Goal: Transaction & Acquisition: Book appointment/travel/reservation

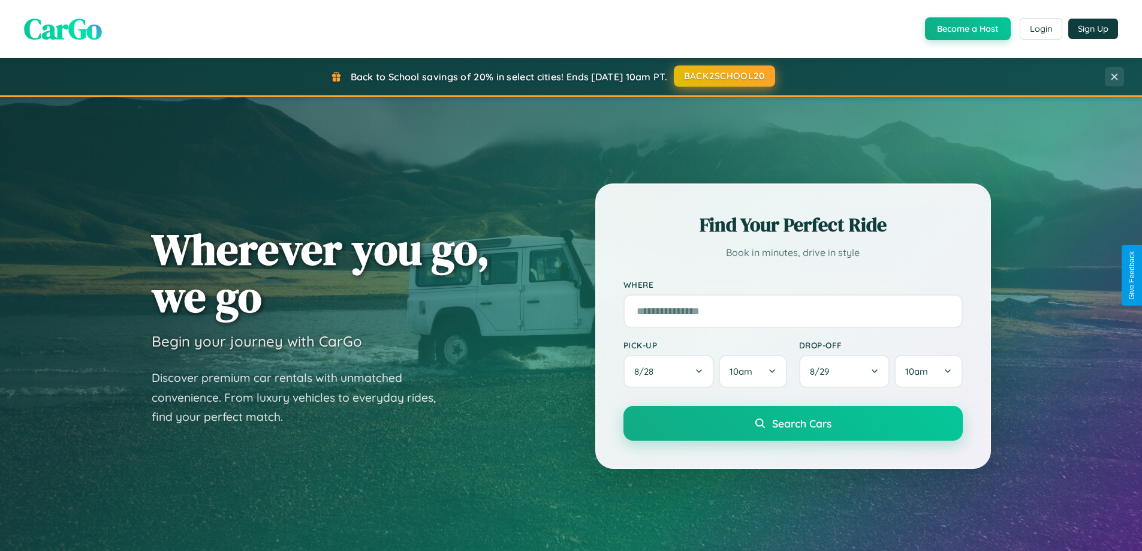
click at [724, 76] on button "BACK2SCHOOL20" at bounding box center [724, 76] width 101 height 22
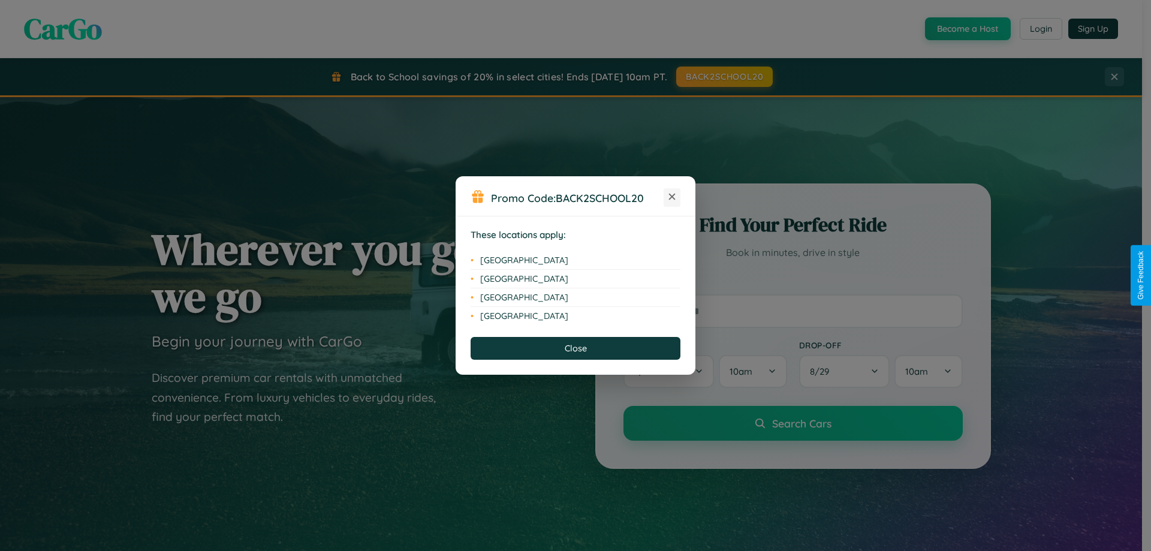
click at [672, 197] on icon at bounding box center [672, 197] width 7 height 7
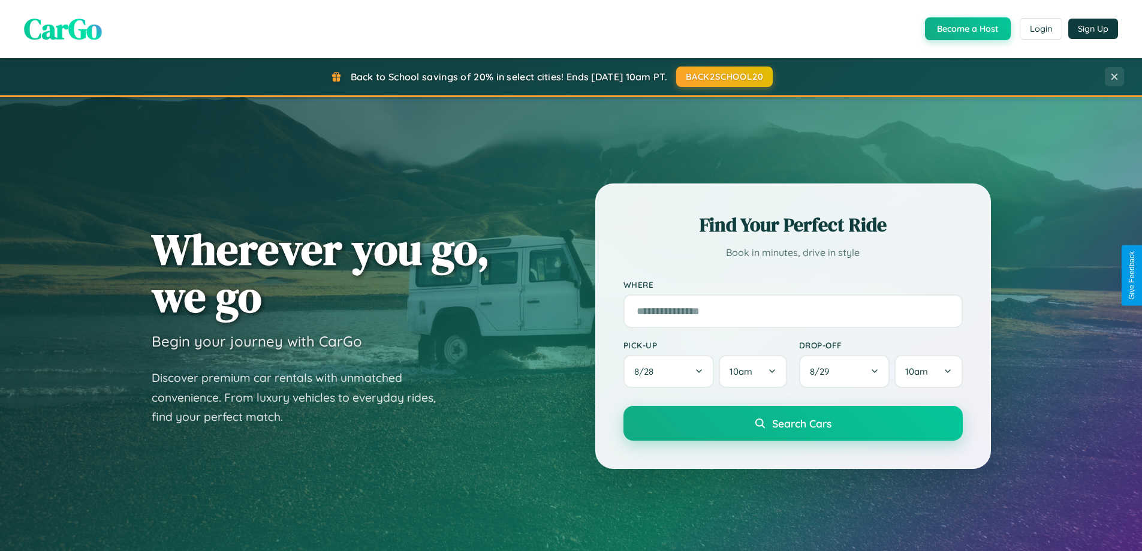
scroll to position [35, 0]
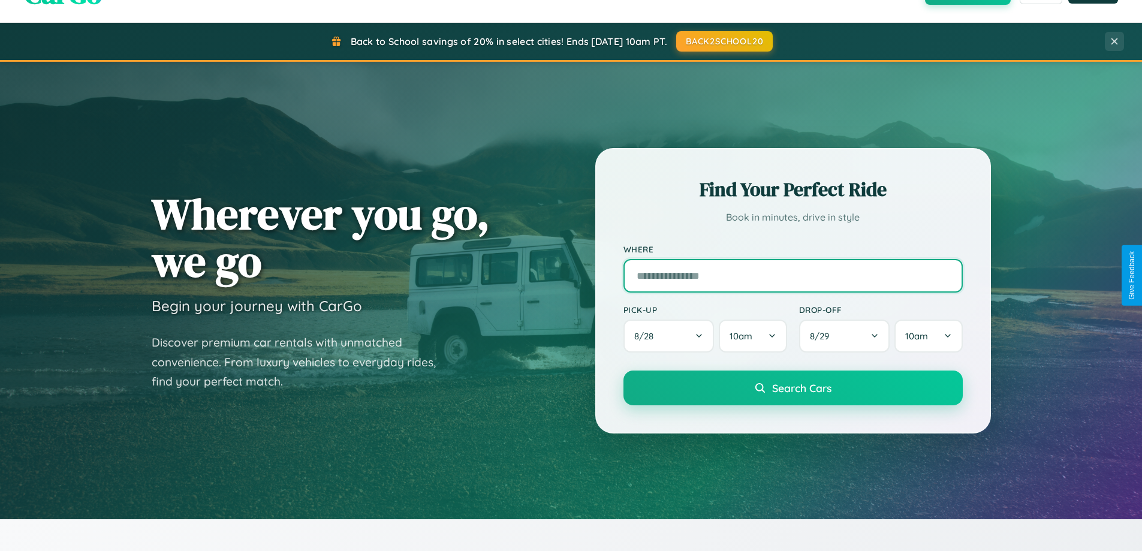
click at [793, 275] on input "text" at bounding box center [792, 276] width 339 height 34
type input "**********"
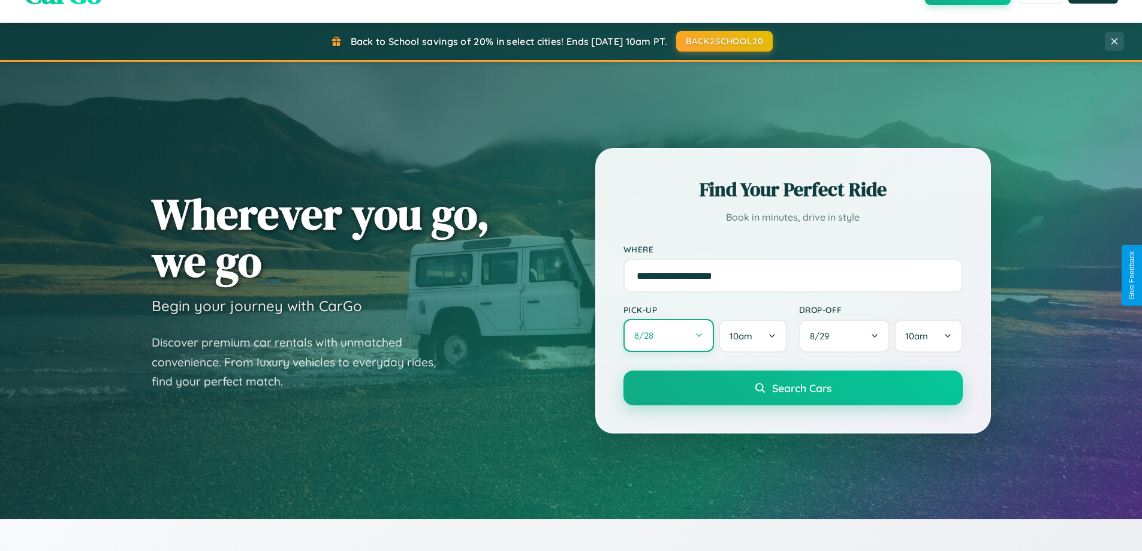
click at [668, 336] on button "8 / 28" at bounding box center [668, 335] width 91 height 33
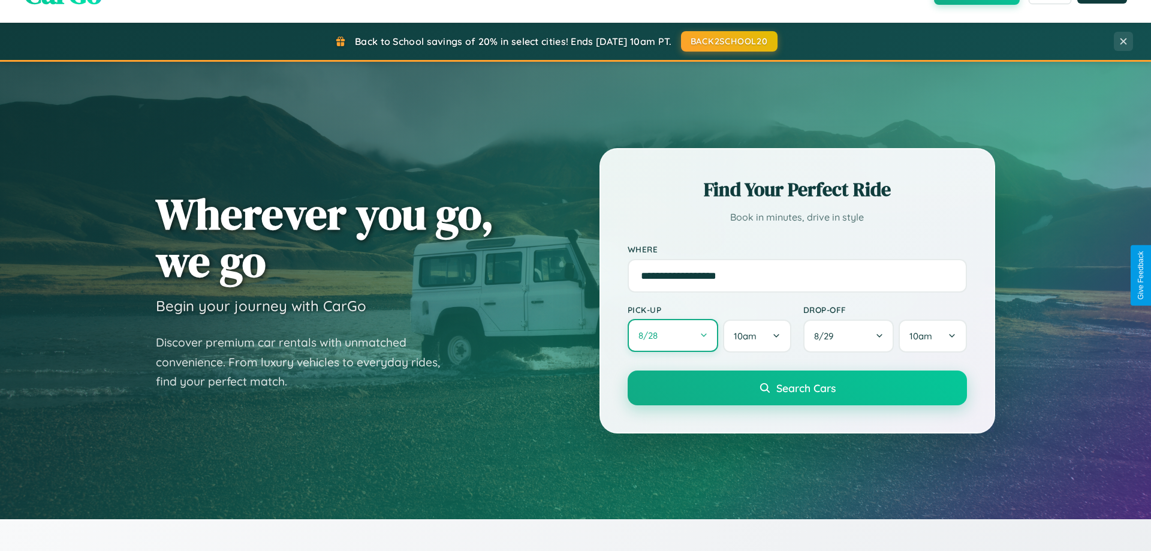
select select "*"
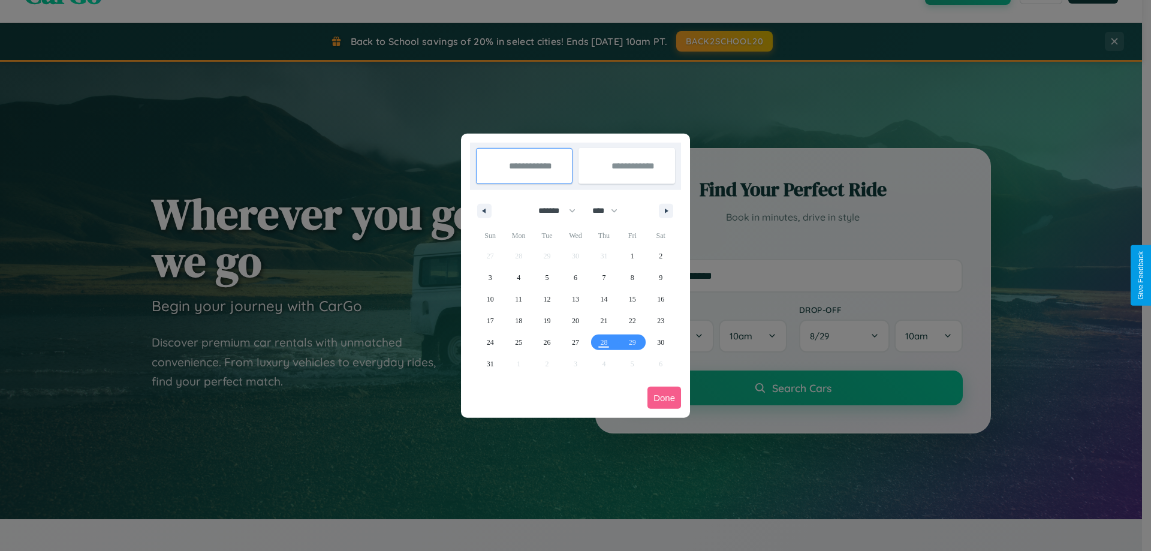
drag, startPoint x: 552, startPoint y: 210, endPoint x: 575, endPoint y: 240, distance: 38.4
click at [552, 210] on select "******* ******** ***** ***** *** **** **** ****** ********* ******* ******** **…" at bounding box center [554, 211] width 51 height 20
drag, startPoint x: 610, startPoint y: 210, endPoint x: 575, endPoint y: 240, distance: 45.9
click at [610, 210] on select "**** **** **** **** **** **** **** **** **** **** **** **** **** **** **** ****…" at bounding box center [604, 211] width 36 height 20
select select "****"
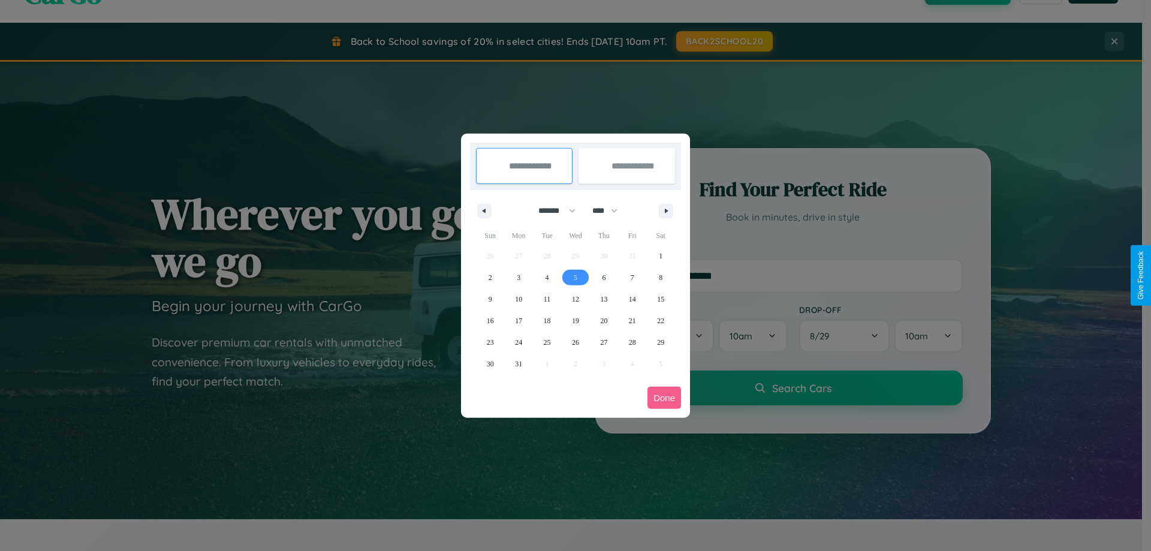
click at [575, 277] on span "5" at bounding box center [576, 278] width 4 height 22
type input "**********"
click at [604, 299] on span "13" at bounding box center [603, 299] width 7 height 22
type input "**********"
click at [664, 397] on button "Done" at bounding box center [664, 398] width 34 height 22
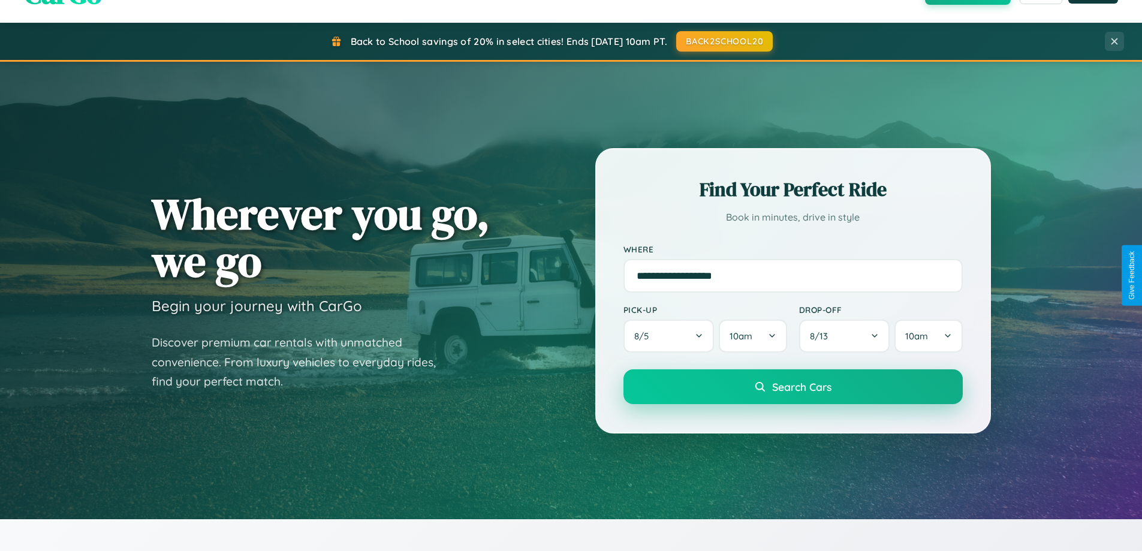
click at [793, 387] on span "Search Cars" at bounding box center [801, 386] width 59 height 13
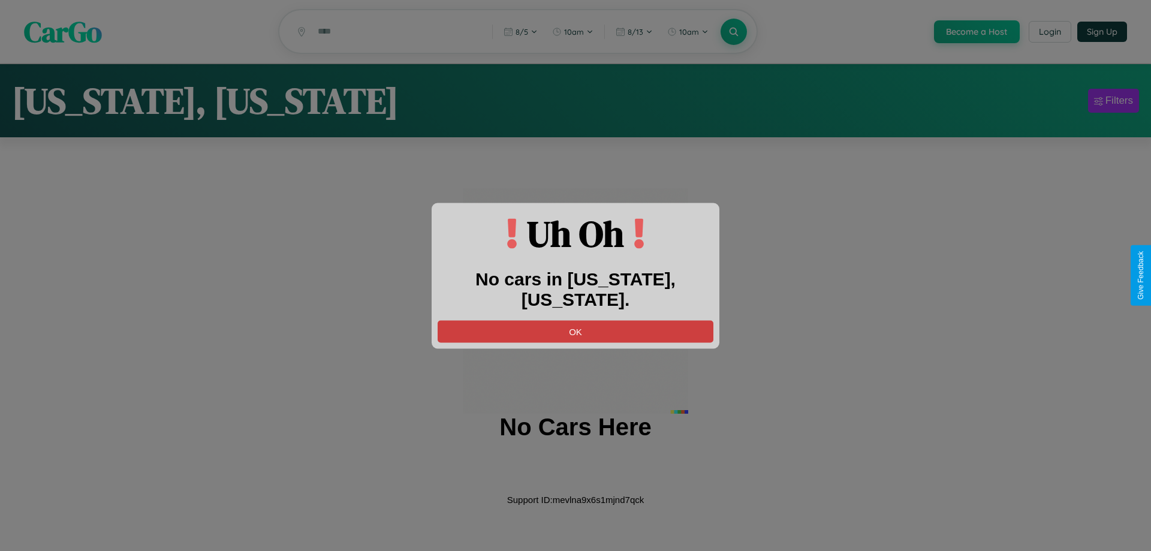
click at [575, 320] on button "OK" at bounding box center [576, 331] width 276 height 22
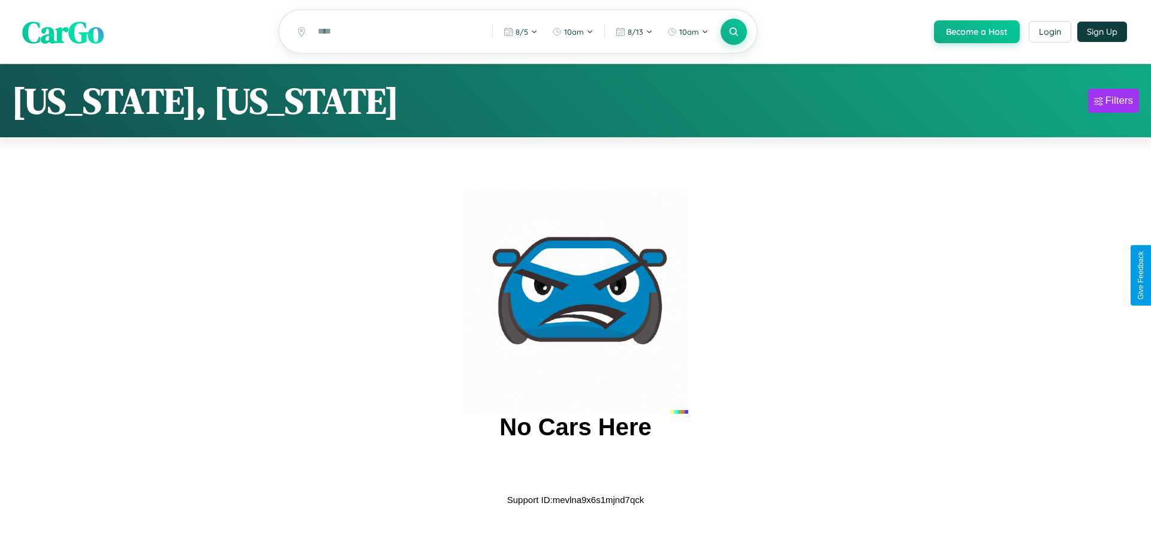
click at [63, 32] on span "CarGo" at bounding box center [63, 31] width 82 height 41
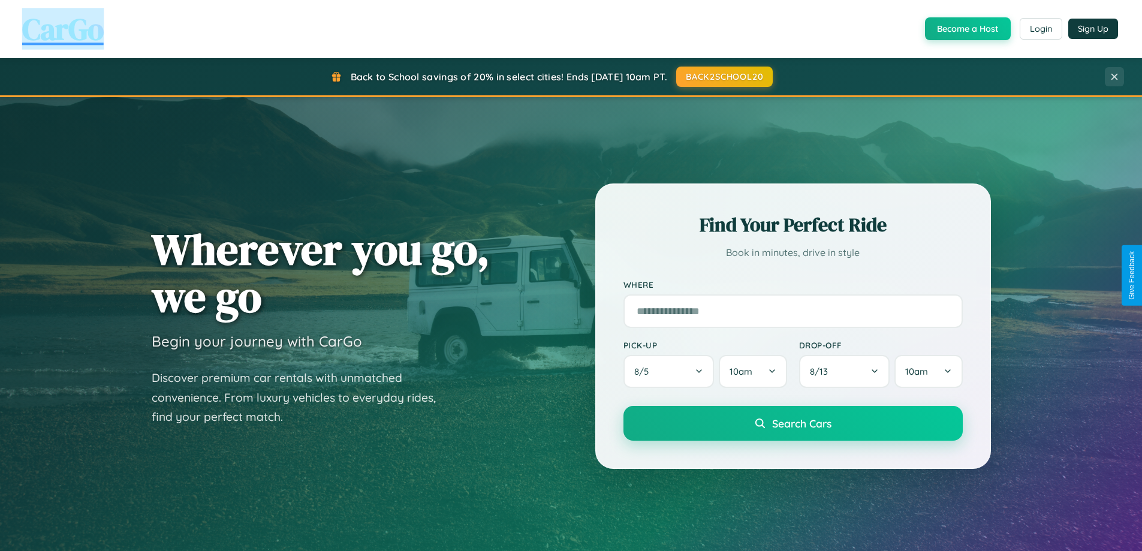
scroll to position [517, 0]
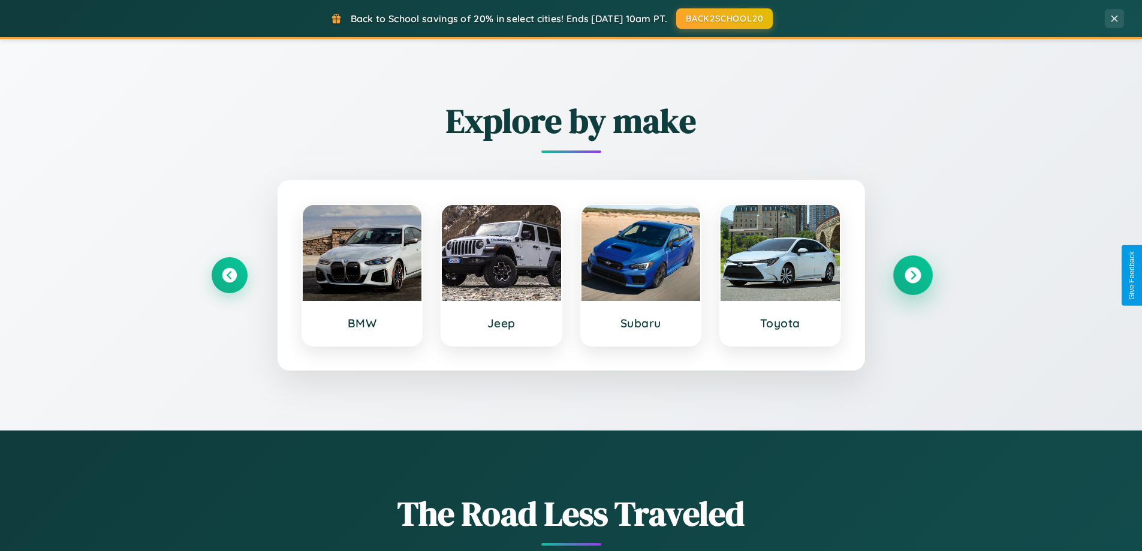
click at [912, 275] on icon at bounding box center [913, 275] width 16 height 16
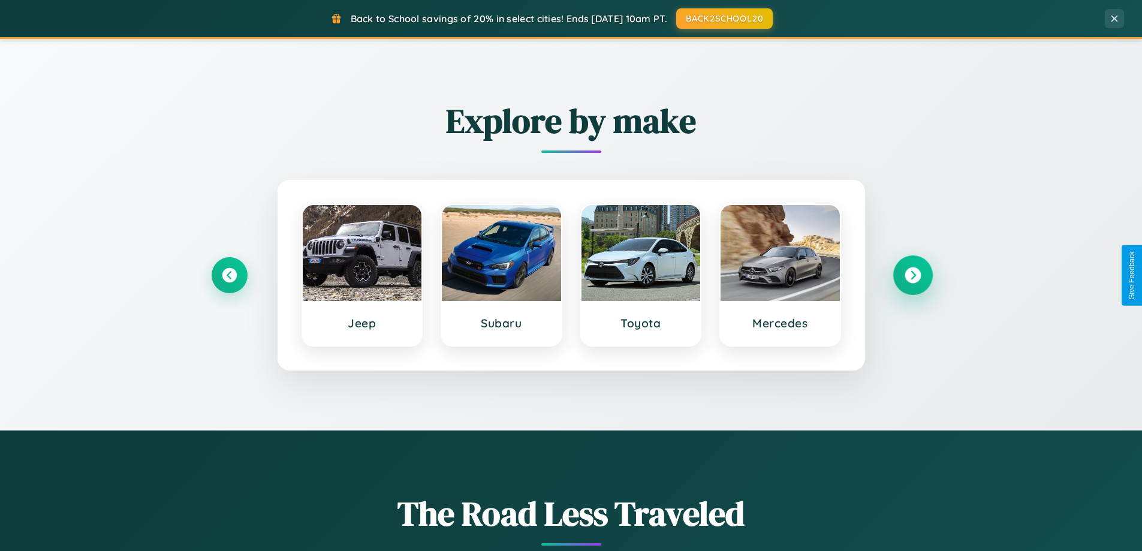
click at [912, 275] on icon at bounding box center [913, 275] width 16 height 16
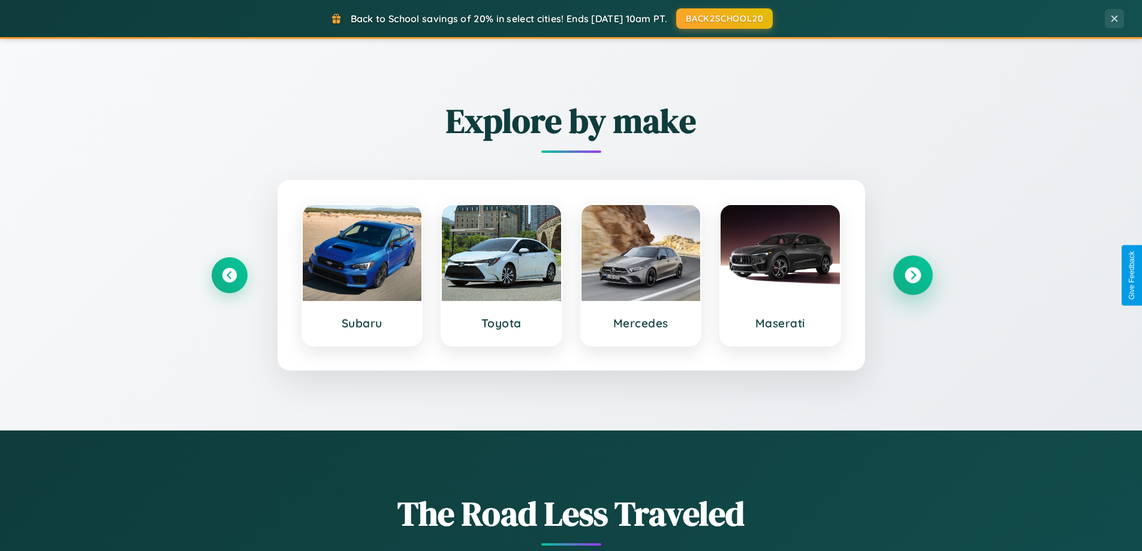
click at [912, 275] on icon at bounding box center [913, 275] width 16 height 16
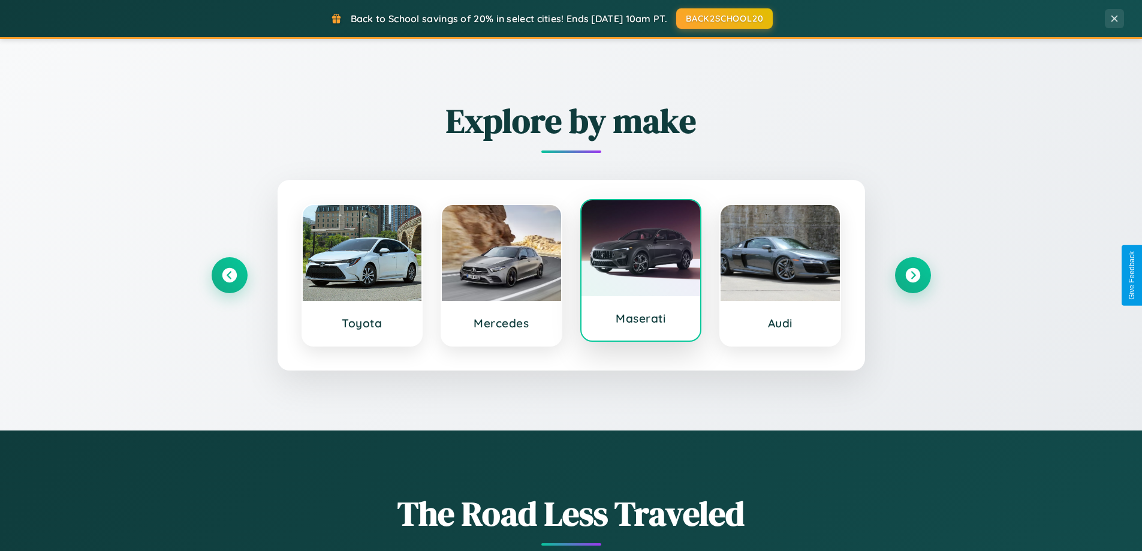
click at [640, 275] on div at bounding box center [640, 248] width 119 height 96
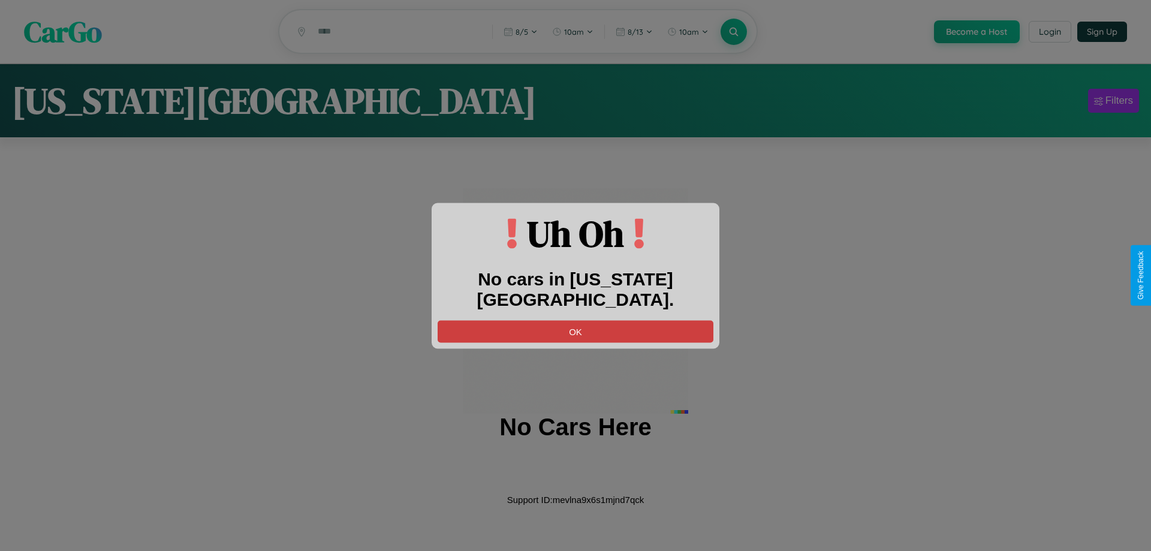
click at [575, 320] on button "OK" at bounding box center [576, 331] width 276 height 22
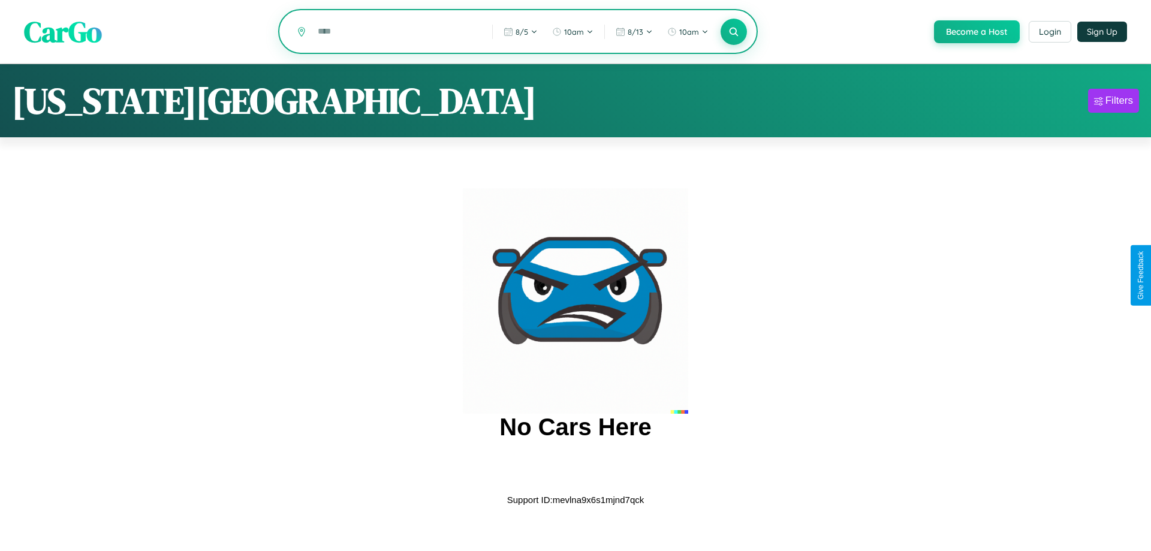
click at [396, 32] on input "text" at bounding box center [396, 31] width 168 height 21
type input "**********"
click at [733, 32] on icon at bounding box center [733, 31] width 11 height 11
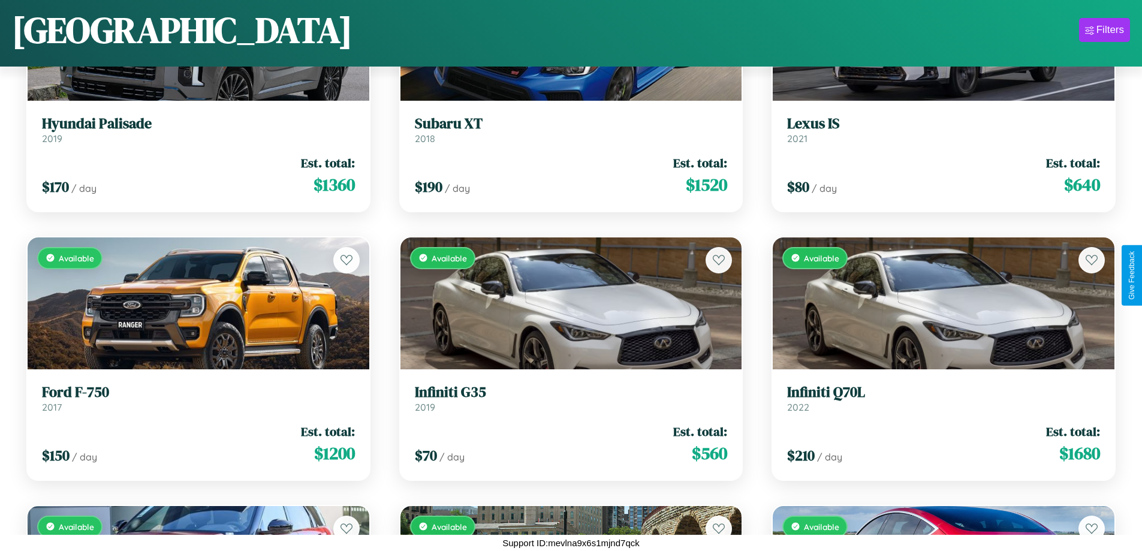
scroll to position [6074, 0]
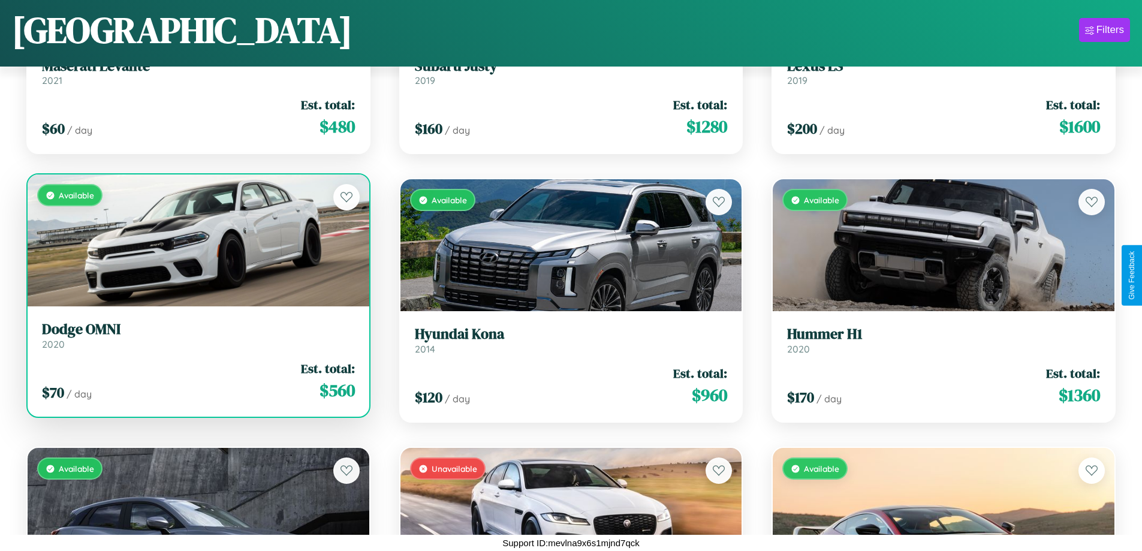
click at [197, 381] on div "$ 70 / day Est. total: $ 560" at bounding box center [198, 381] width 313 height 43
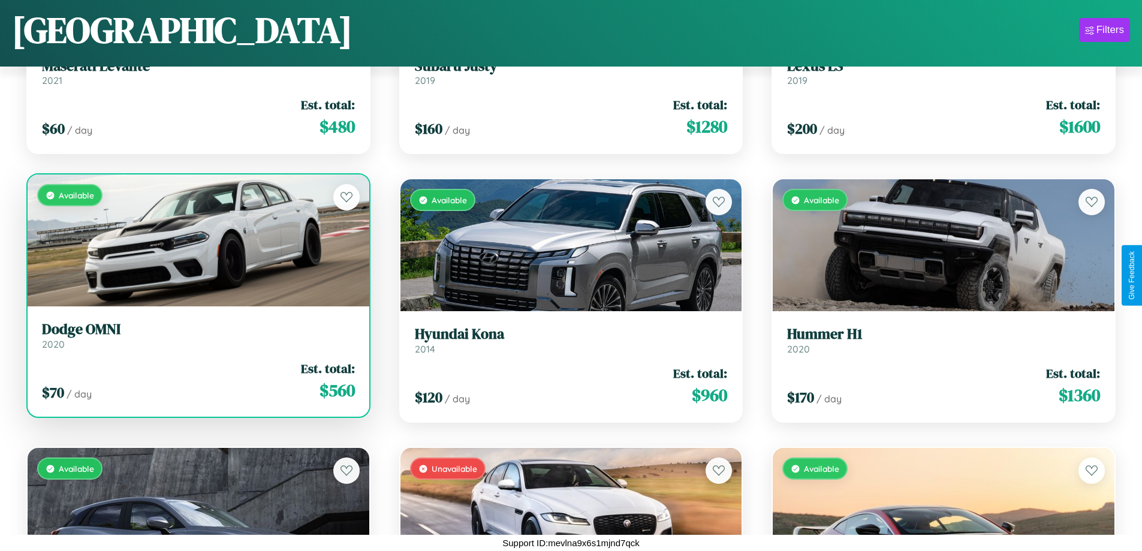
click at [197, 381] on div "$ 70 / day Est. total: $ 560" at bounding box center [198, 381] width 313 height 43
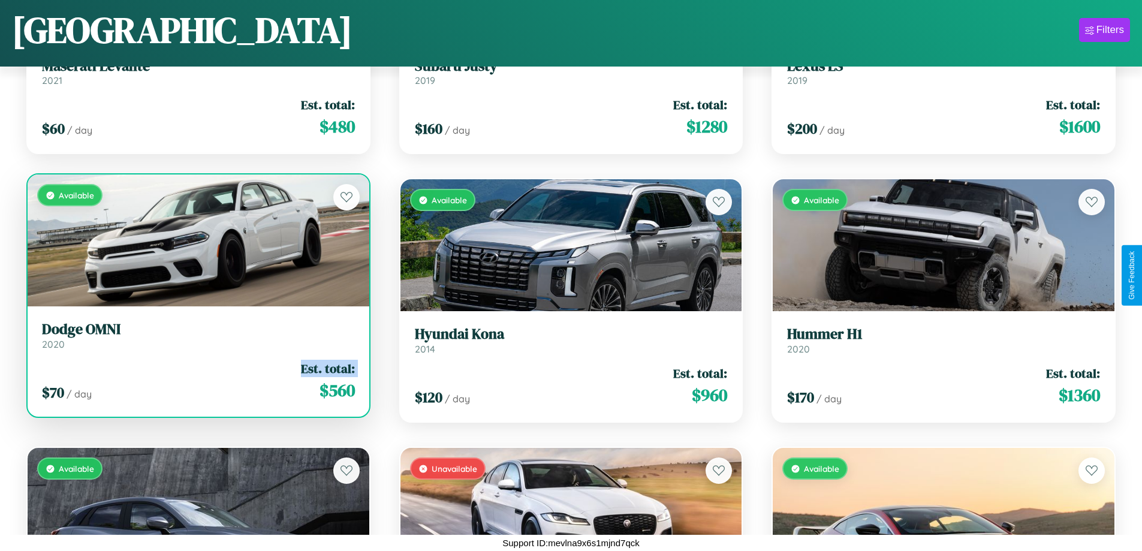
click at [197, 381] on div "$ 70 / day Est. total: $ 560" at bounding box center [198, 381] width 313 height 43
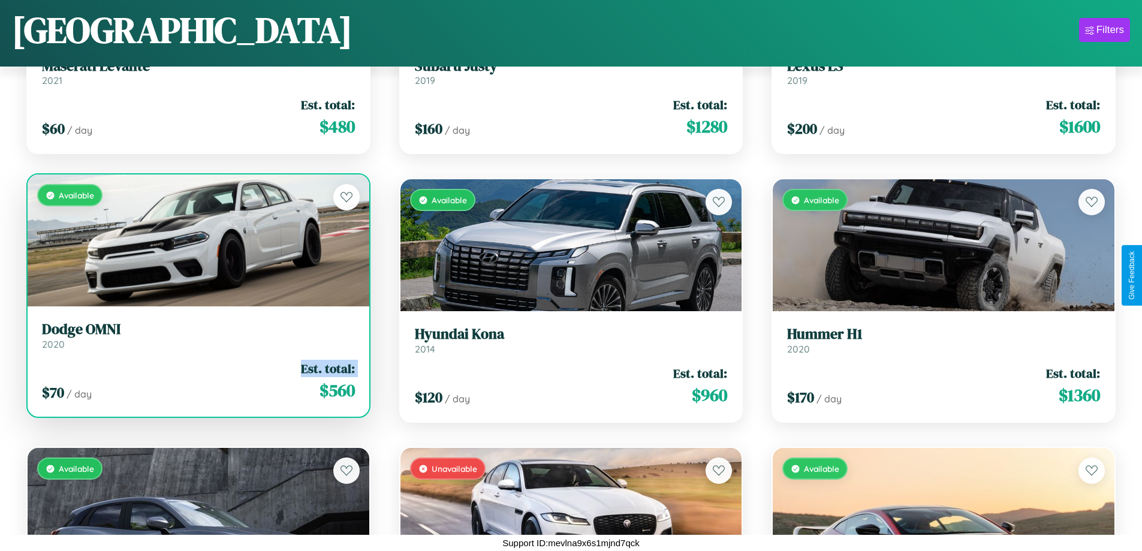
click at [197, 381] on div "$ 70 / day Est. total: $ 560" at bounding box center [198, 381] width 313 height 43
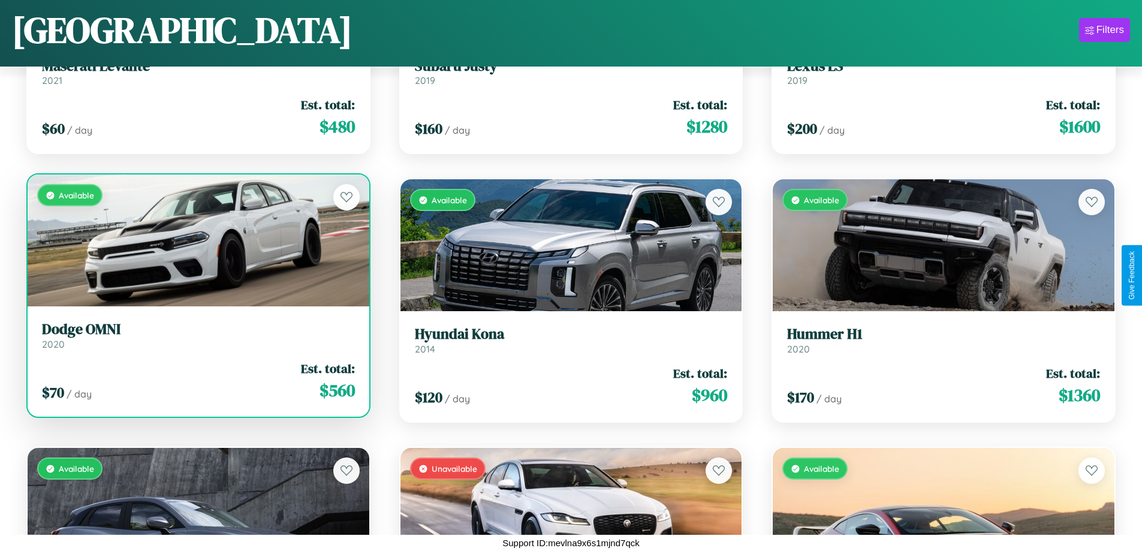
click at [197, 381] on div "$ 70 / day Est. total: $ 560" at bounding box center [198, 381] width 313 height 43
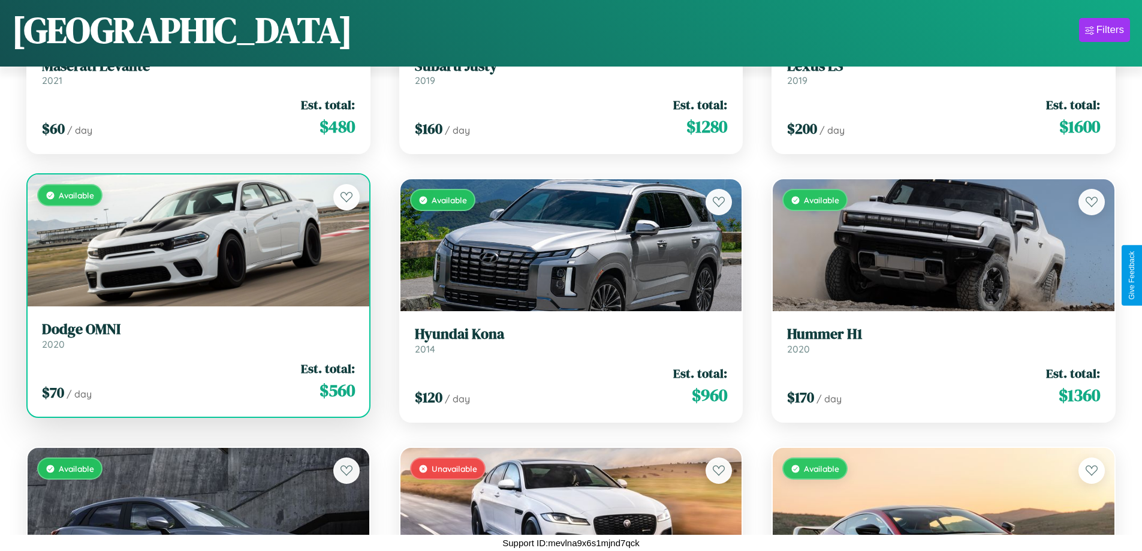
click at [197, 335] on h3 "Dodge OMNI" at bounding box center [198, 329] width 313 height 17
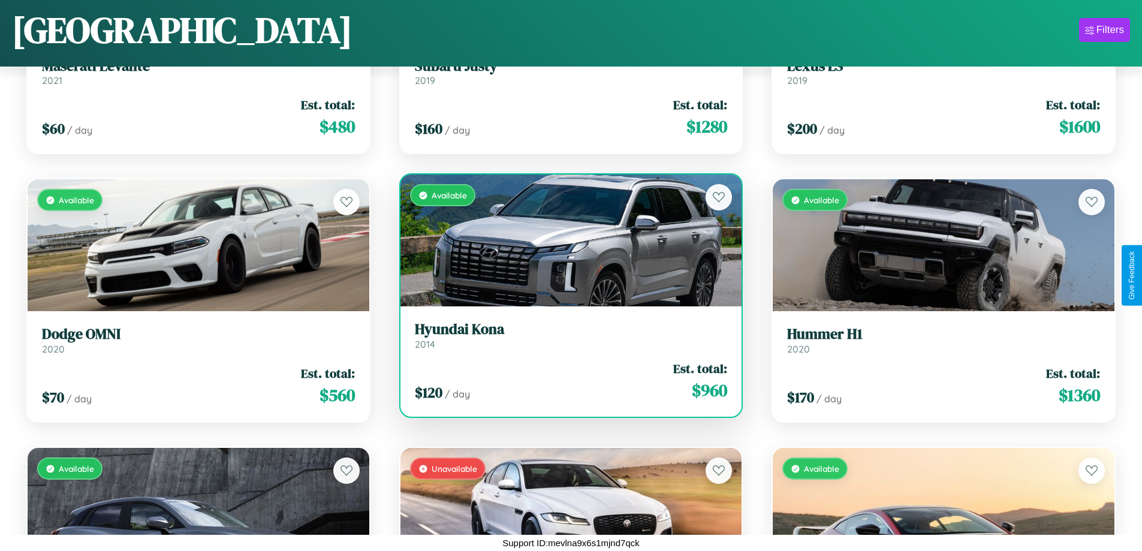
scroll to position [168, 0]
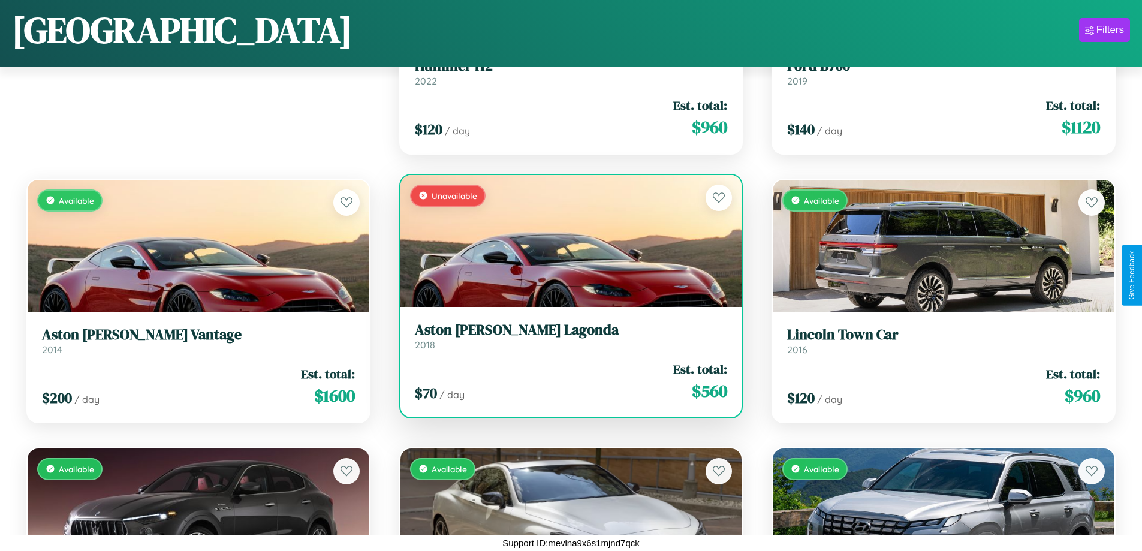
click at [566, 336] on h3 "Aston [PERSON_NAME] Lagonda" at bounding box center [571, 329] width 313 height 17
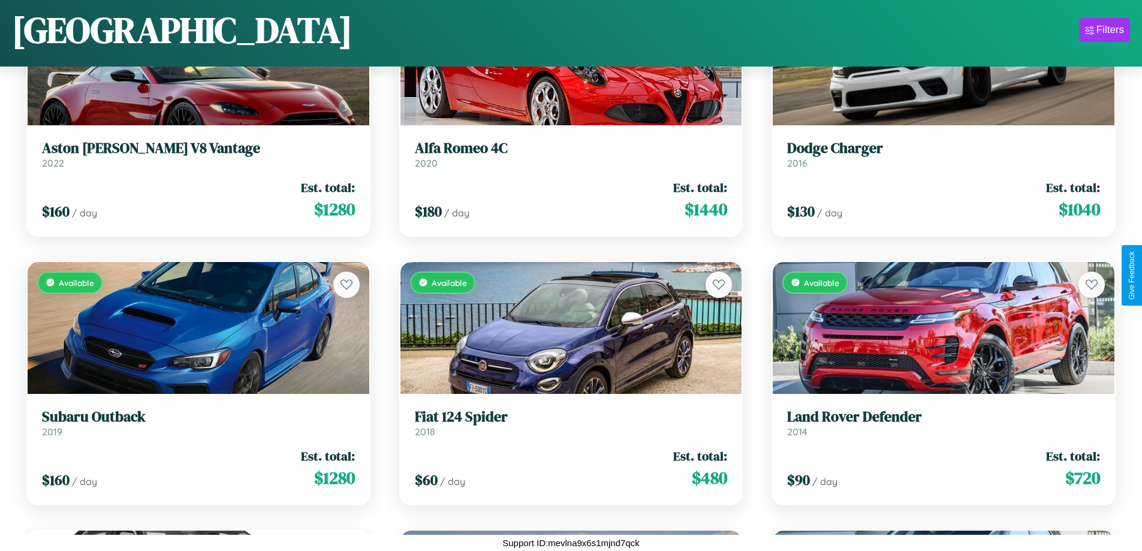
scroll to position [4195, 0]
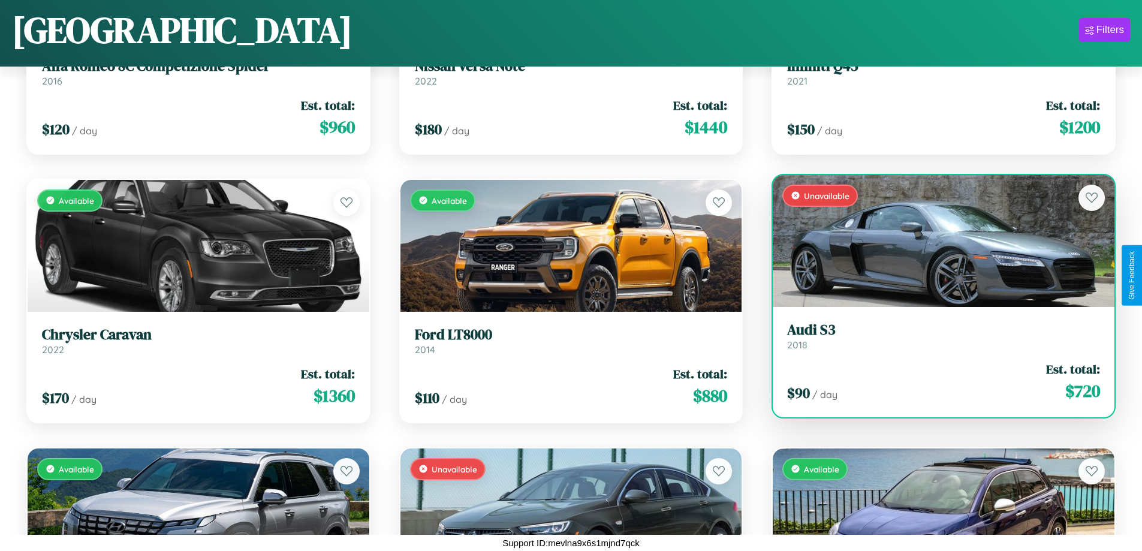
click at [936, 336] on h3 "Audi S3" at bounding box center [943, 329] width 313 height 17
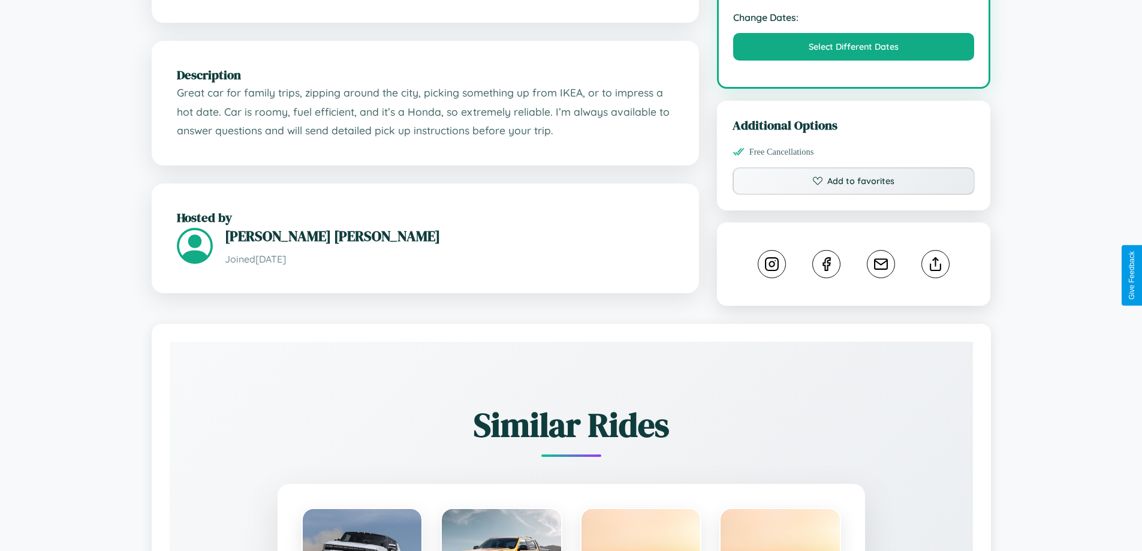
scroll to position [406, 0]
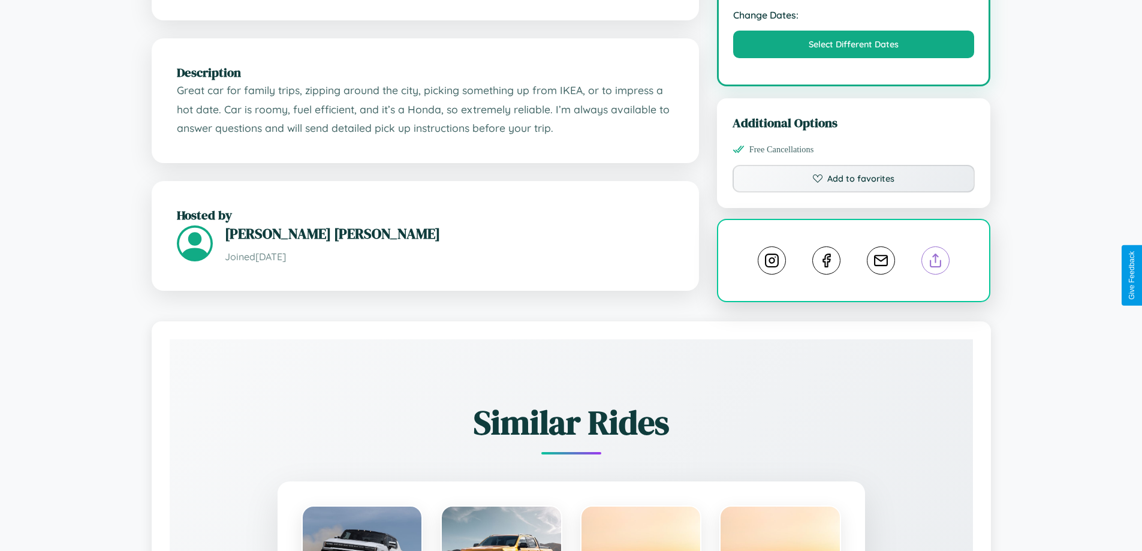
click at [936, 263] on line at bounding box center [936, 258] width 0 height 8
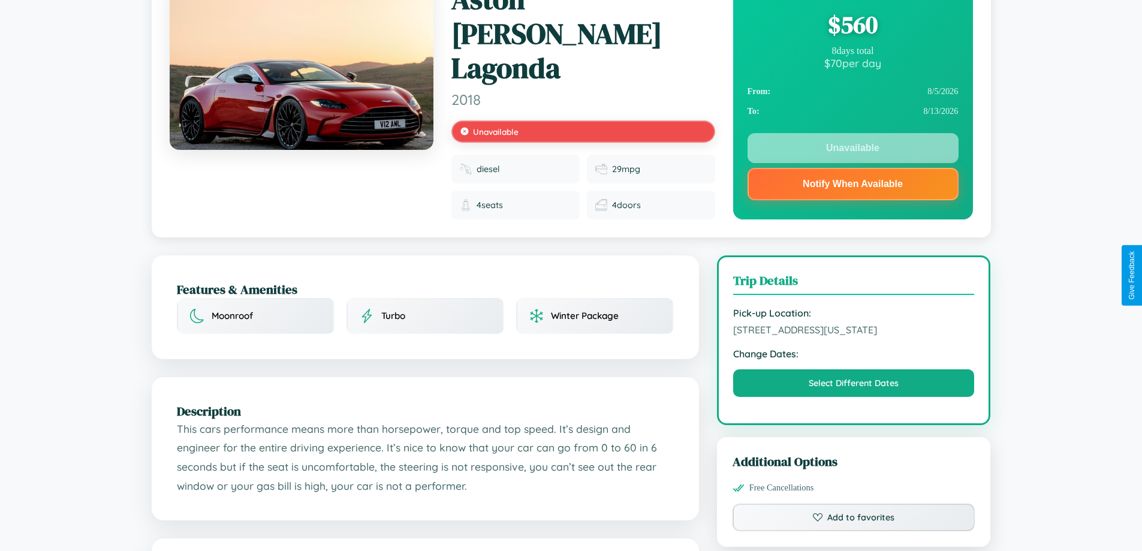
scroll to position [167, 0]
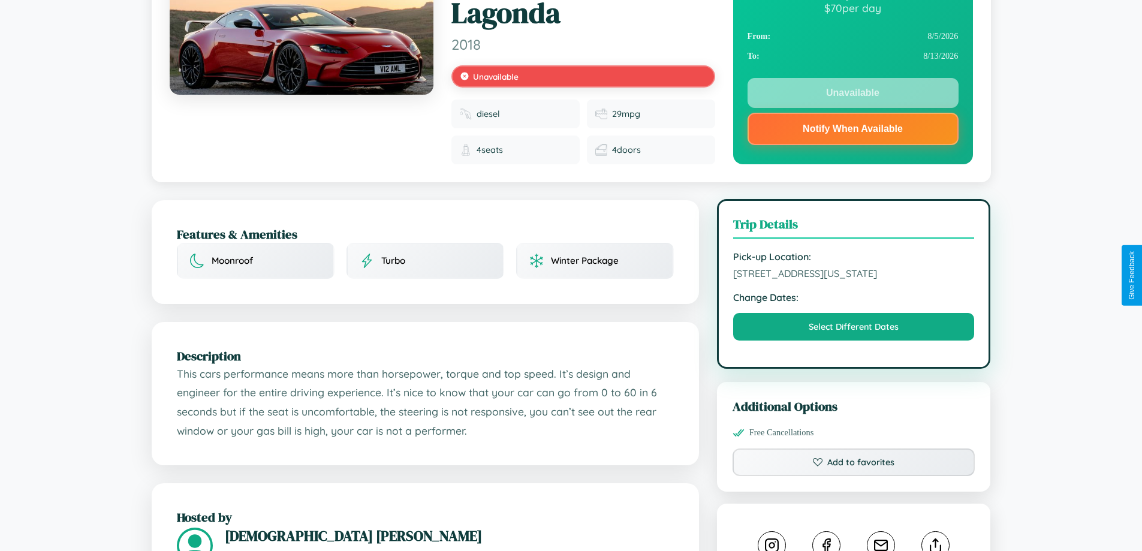
click at [854, 274] on span "9370 Park Avenue Philadelphia Pennsylvania 87675 United States" at bounding box center [854, 273] width 242 height 12
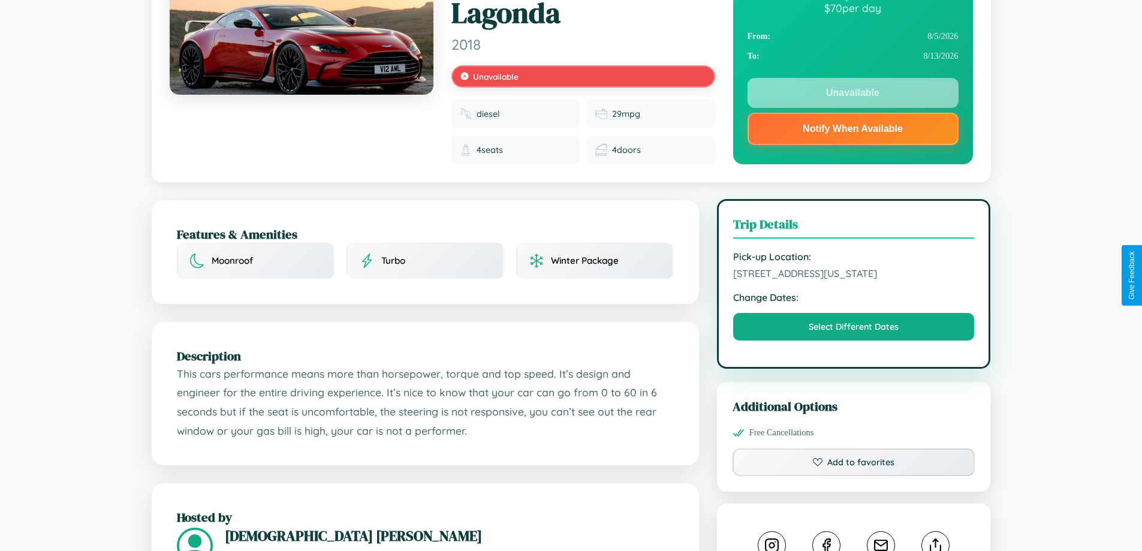
click at [854, 274] on span "9370 Park Avenue Philadelphia Pennsylvania 87675 United States" at bounding box center [854, 273] width 242 height 12
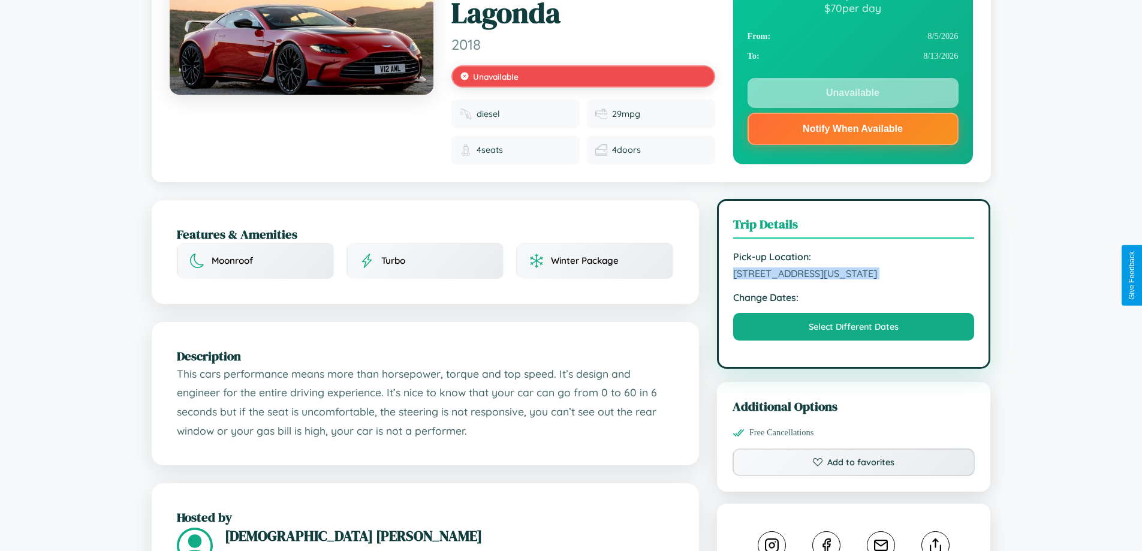
click at [854, 274] on span "9370 Park Avenue Philadelphia Pennsylvania 87675 United States" at bounding box center [854, 273] width 242 height 12
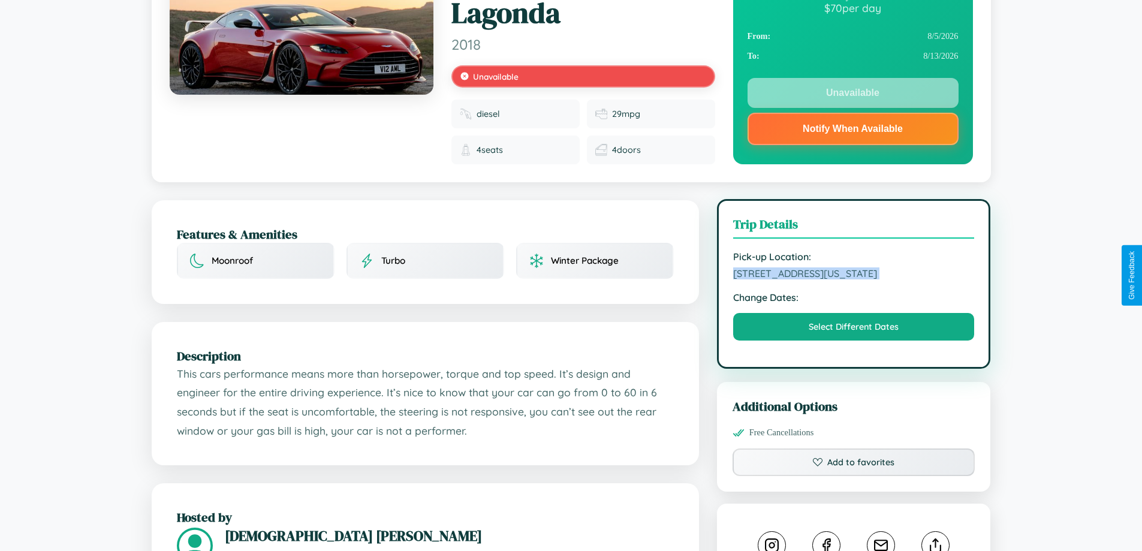
click at [854, 274] on span "9370 Park Avenue Philadelphia Pennsylvania 87675 United States" at bounding box center [854, 273] width 242 height 12
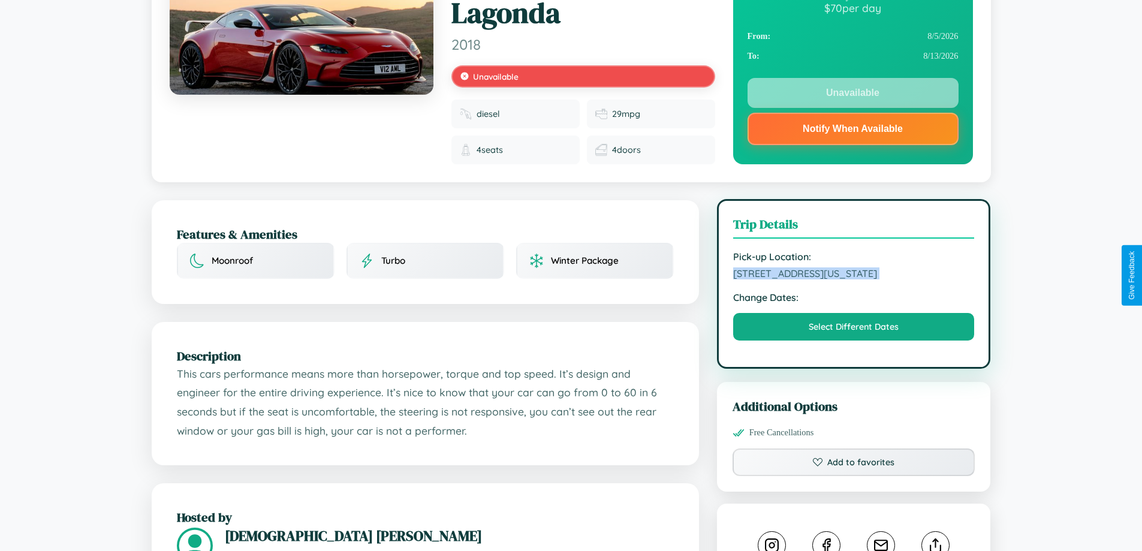
click at [854, 274] on span "9370 Park Avenue Philadelphia Pennsylvania 87675 United States" at bounding box center [854, 273] width 242 height 12
